Goal: Information Seeking & Learning: Learn about a topic

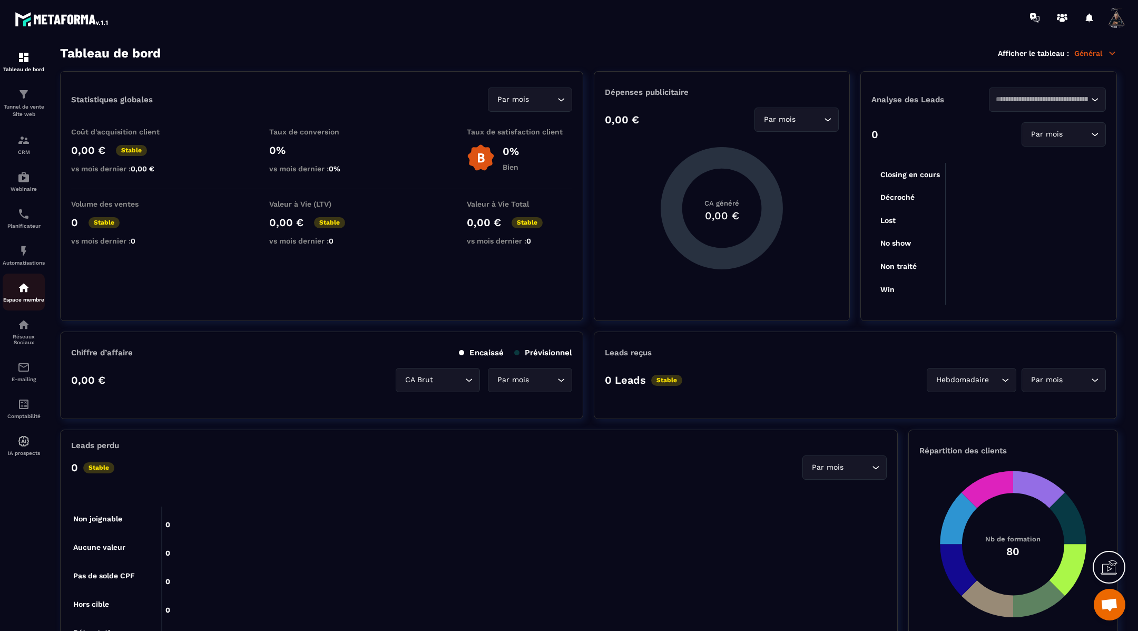
click at [29, 303] on p "Espace membre" at bounding box center [24, 300] width 42 height 6
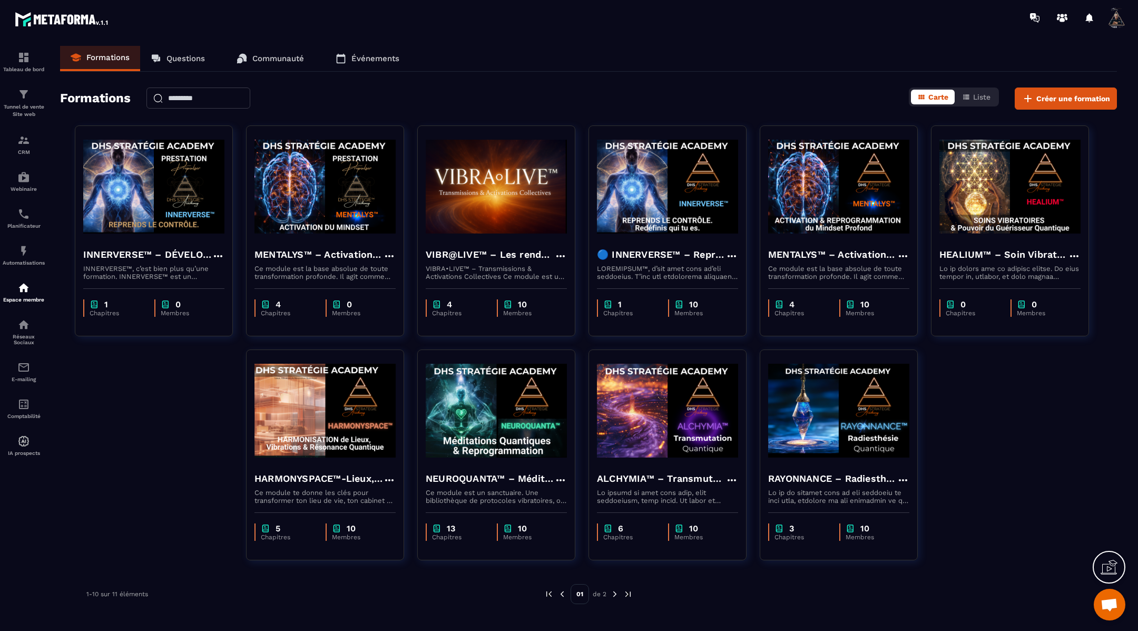
click at [614, 592] on img at bounding box center [614, 593] width 9 height 9
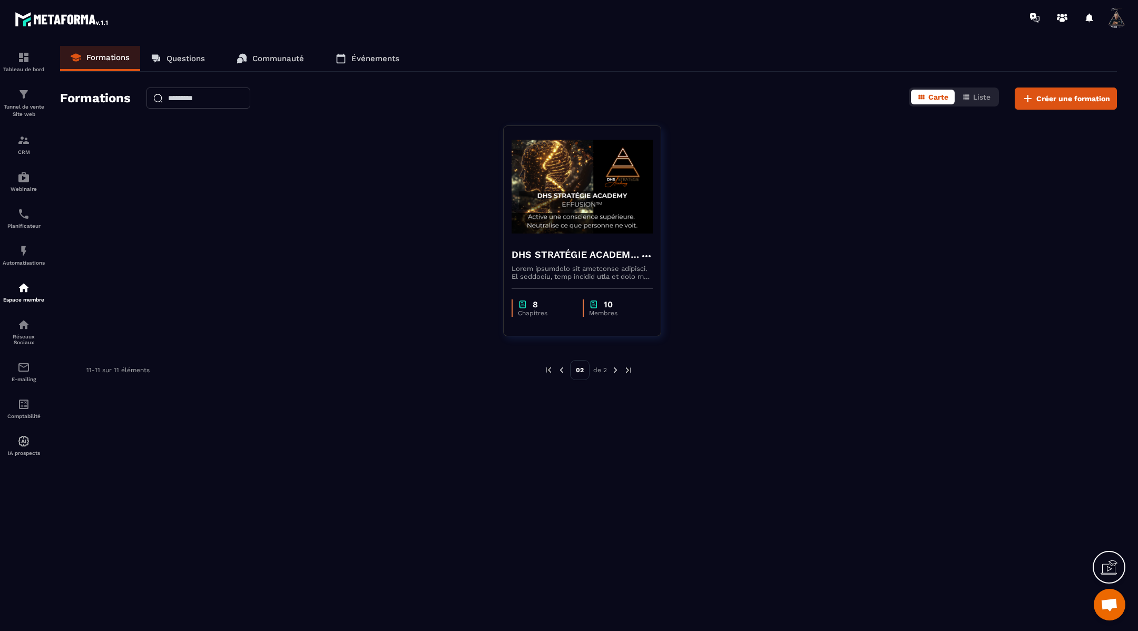
click at [563, 368] on img at bounding box center [561, 369] width 9 height 9
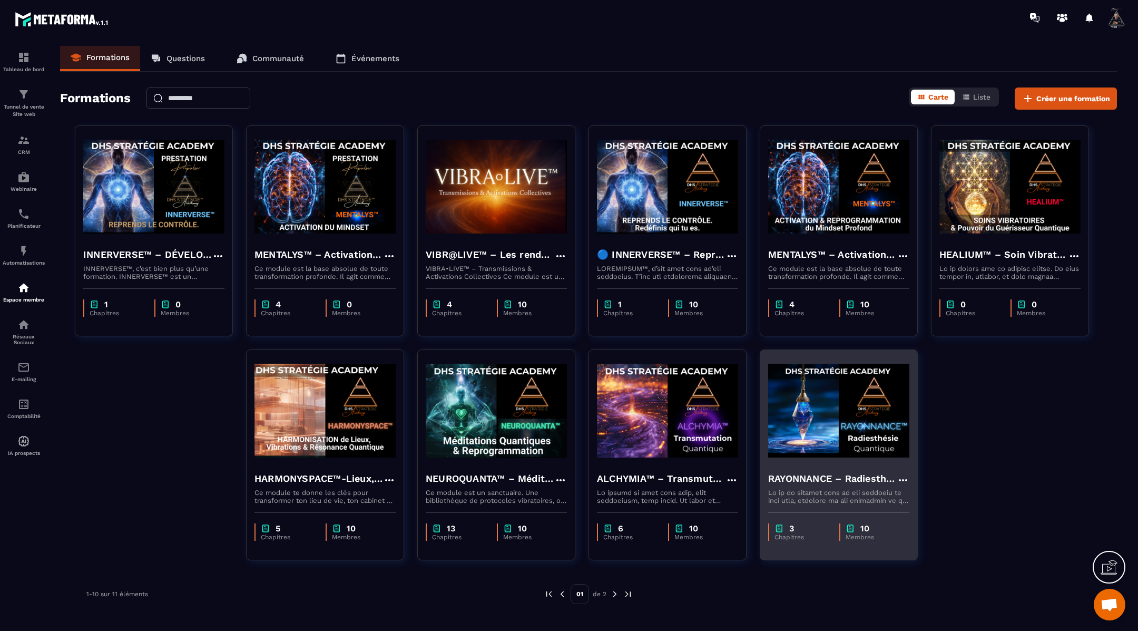
click at [836, 431] on img at bounding box center [838, 410] width 141 height 105
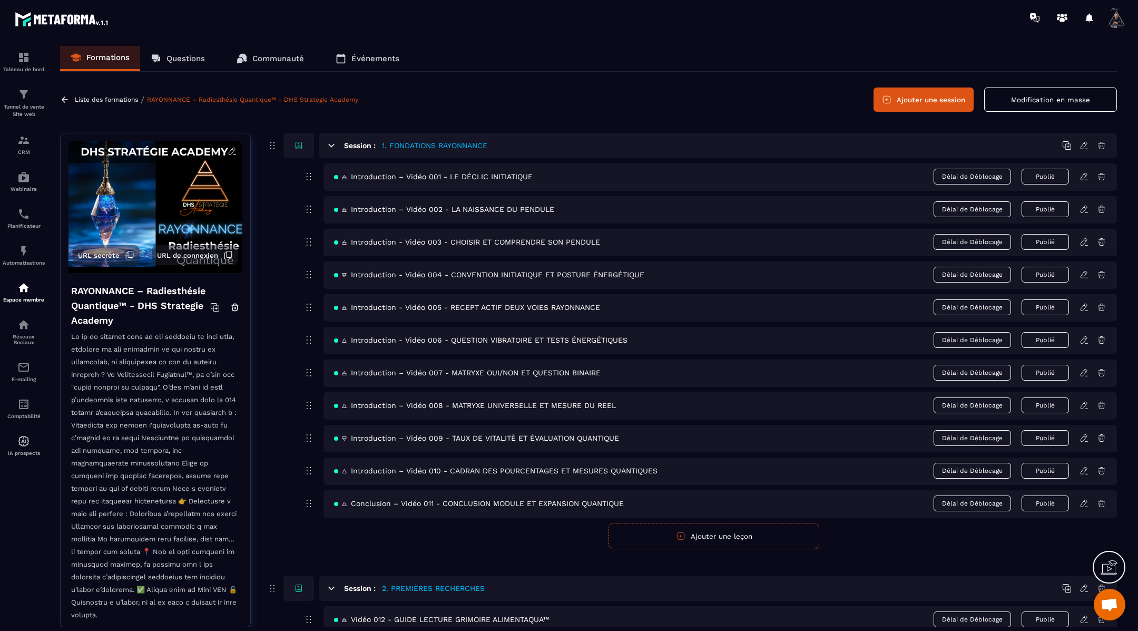
click at [62, 100] on icon at bounding box center [65, 99] width 6 height 6
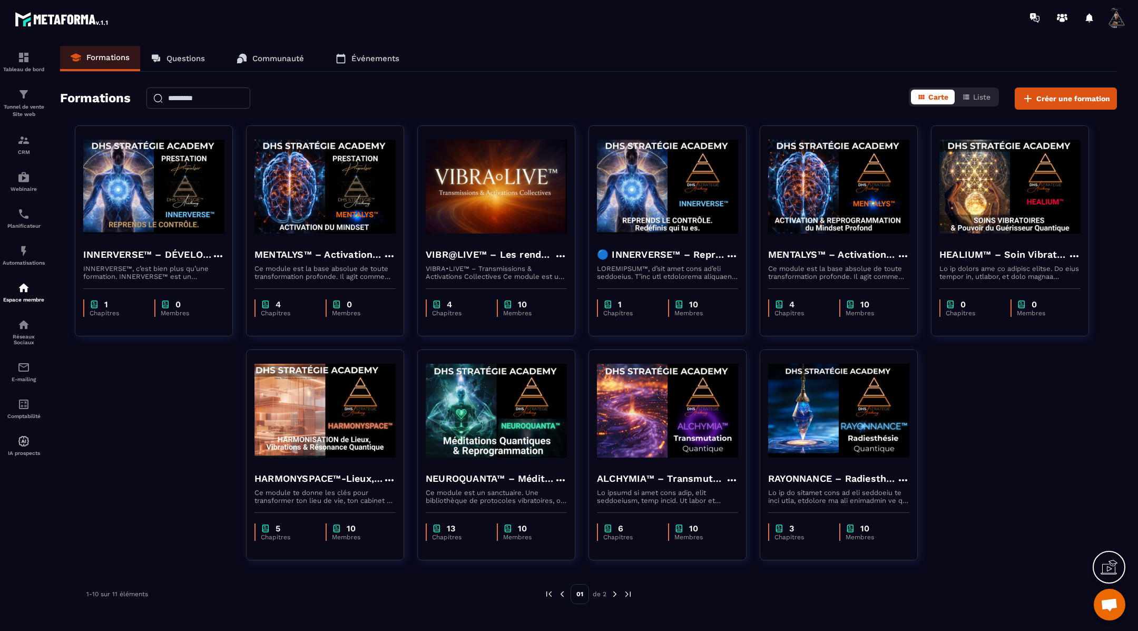
click at [617, 595] on img at bounding box center [614, 593] width 9 height 9
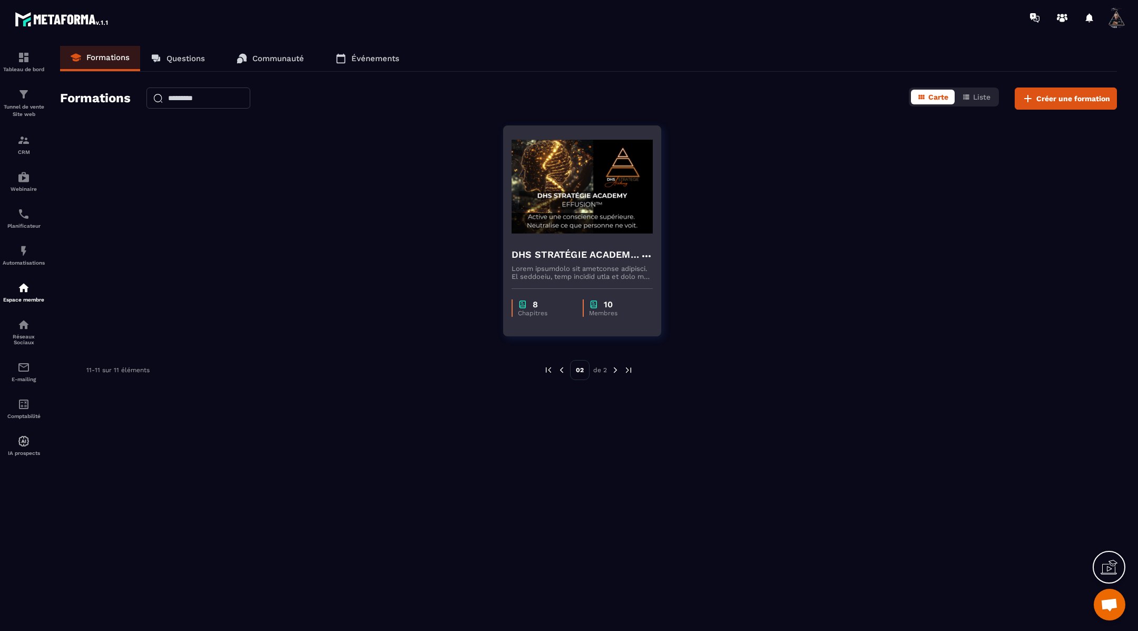
click at [564, 235] on img at bounding box center [582, 186] width 141 height 105
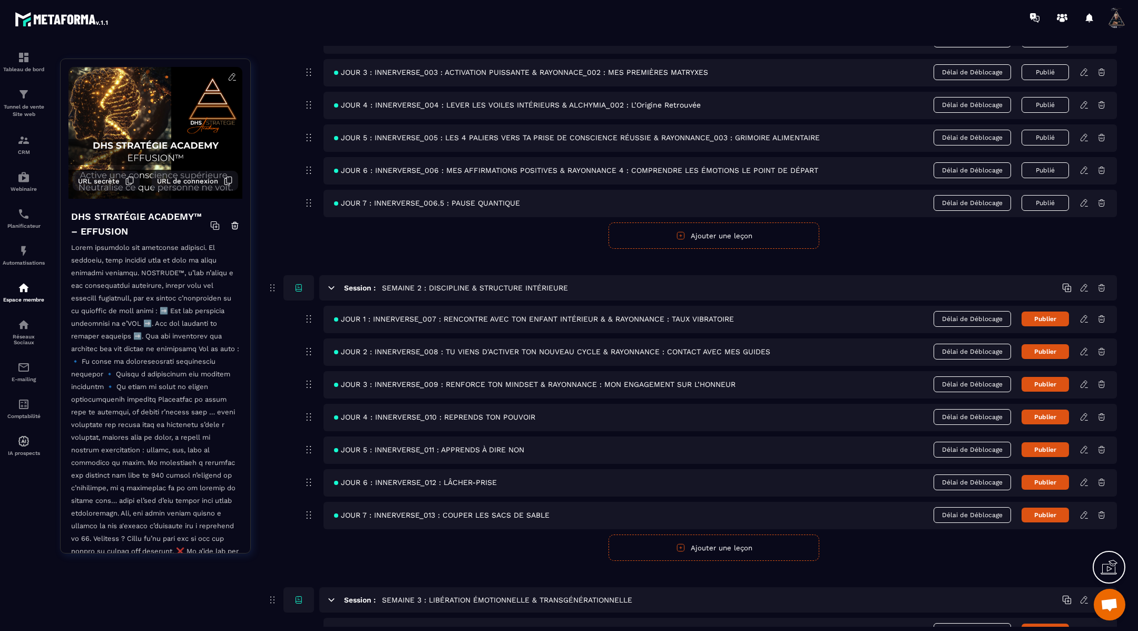
scroll to position [310, 0]
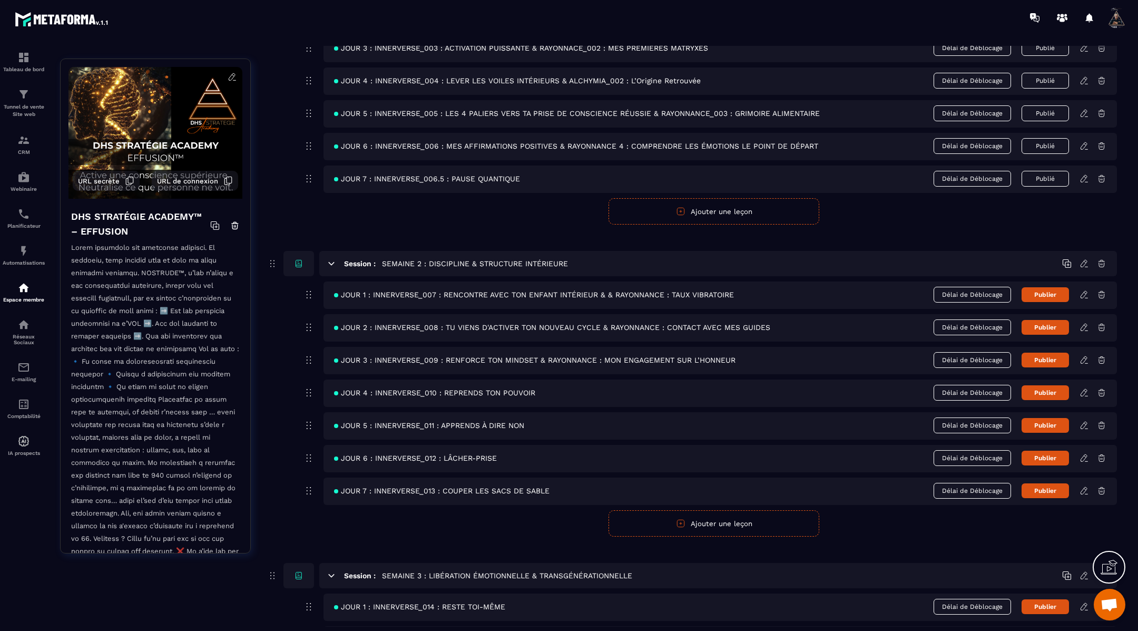
click at [1084, 359] on icon at bounding box center [1084, 359] width 9 height 9
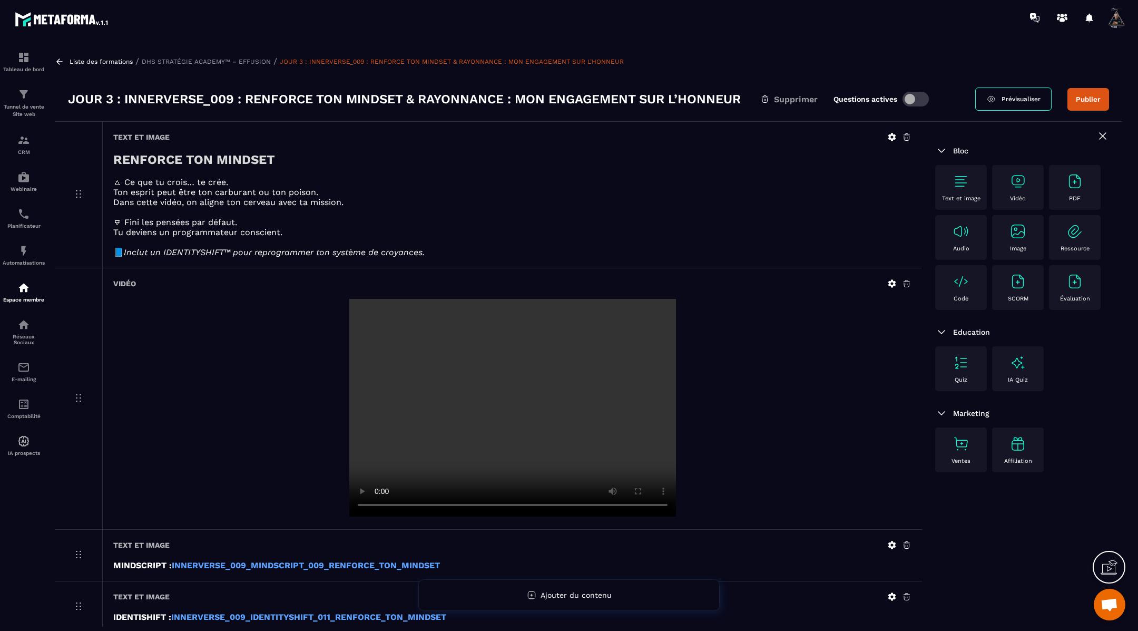
click at [59, 55] on div "Liste des formations / DHS STRATÉGIE ACADEMY™ – EFFUSION / JOUR 3 : INNERVERSE_…" at bounding box center [589, 336] width 1078 height 581
click at [56, 64] on icon at bounding box center [59, 61] width 9 height 9
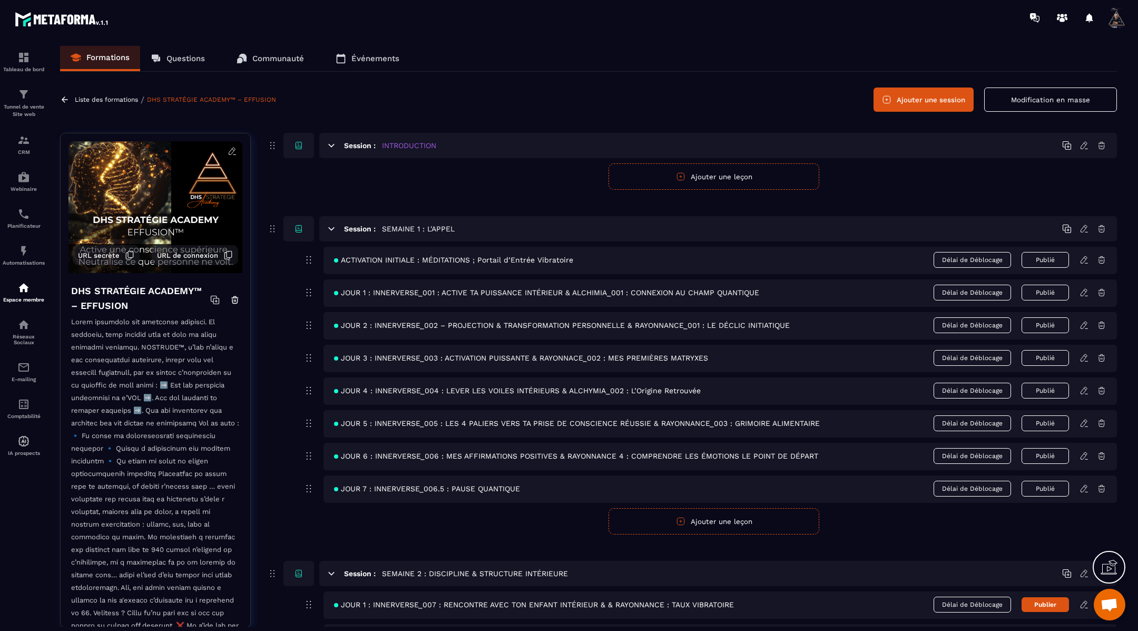
click at [65, 99] on icon at bounding box center [65, 99] width 6 height 6
